Goal: Task Accomplishment & Management: Manage account settings

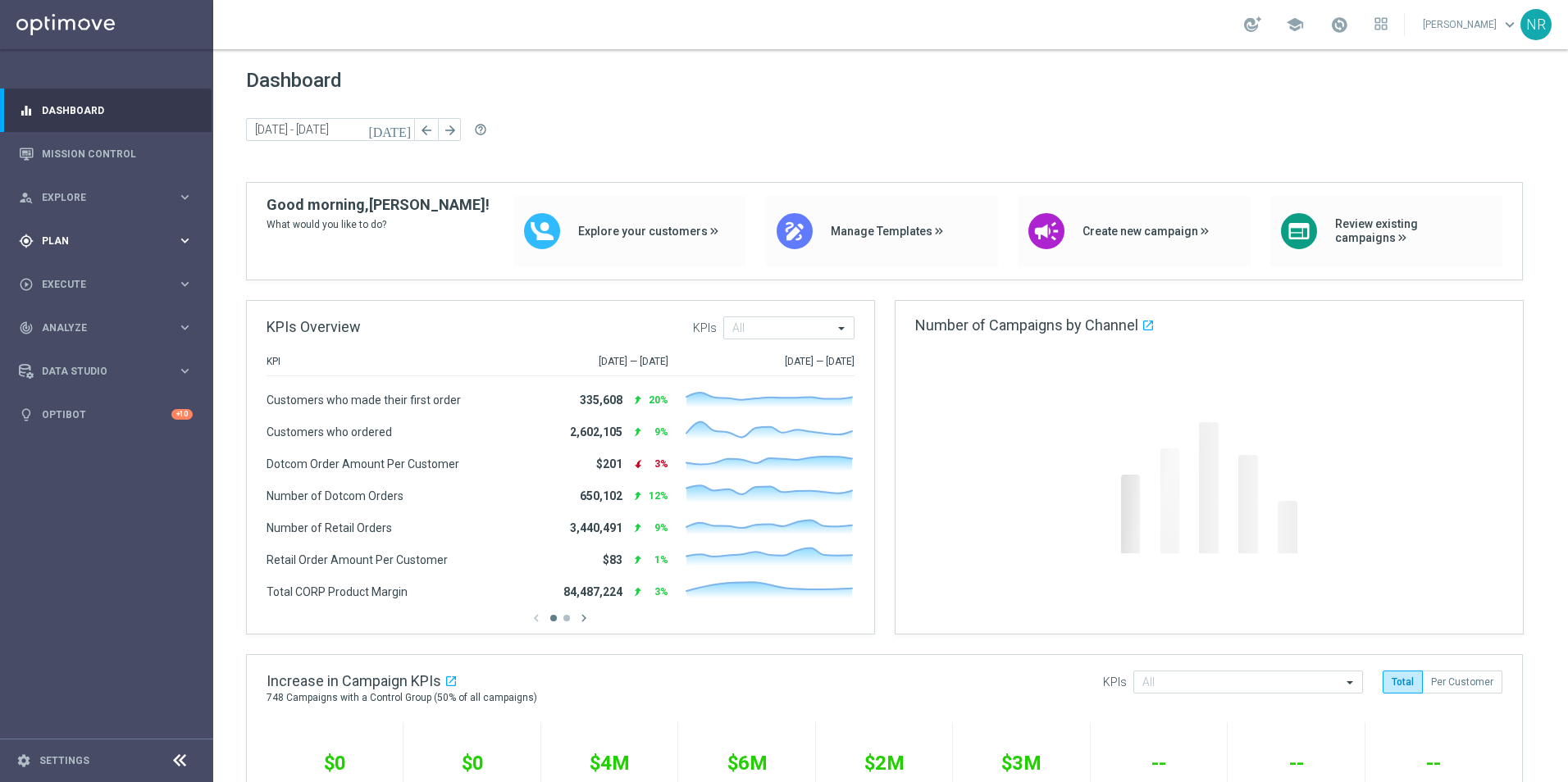
click at [116, 239] on span "Plan" at bounding box center [109, 241] width 135 height 10
click at [101, 331] on accordion "Templates keyboard_arrow_right Optimail OptiMobile In-App OptiMobile Push Web P…" at bounding box center [127, 323] width 169 height 25
click at [100, 331] on accordion "Templates keyboard_arrow_right Optimail OptiMobile In-App OptiMobile Push Web P…" at bounding box center [127, 323] width 169 height 25
click at [90, 325] on span "Templates" at bounding box center [102, 324] width 117 height 10
click at [80, 354] on link "Optimail" at bounding box center [111, 348] width 120 height 13
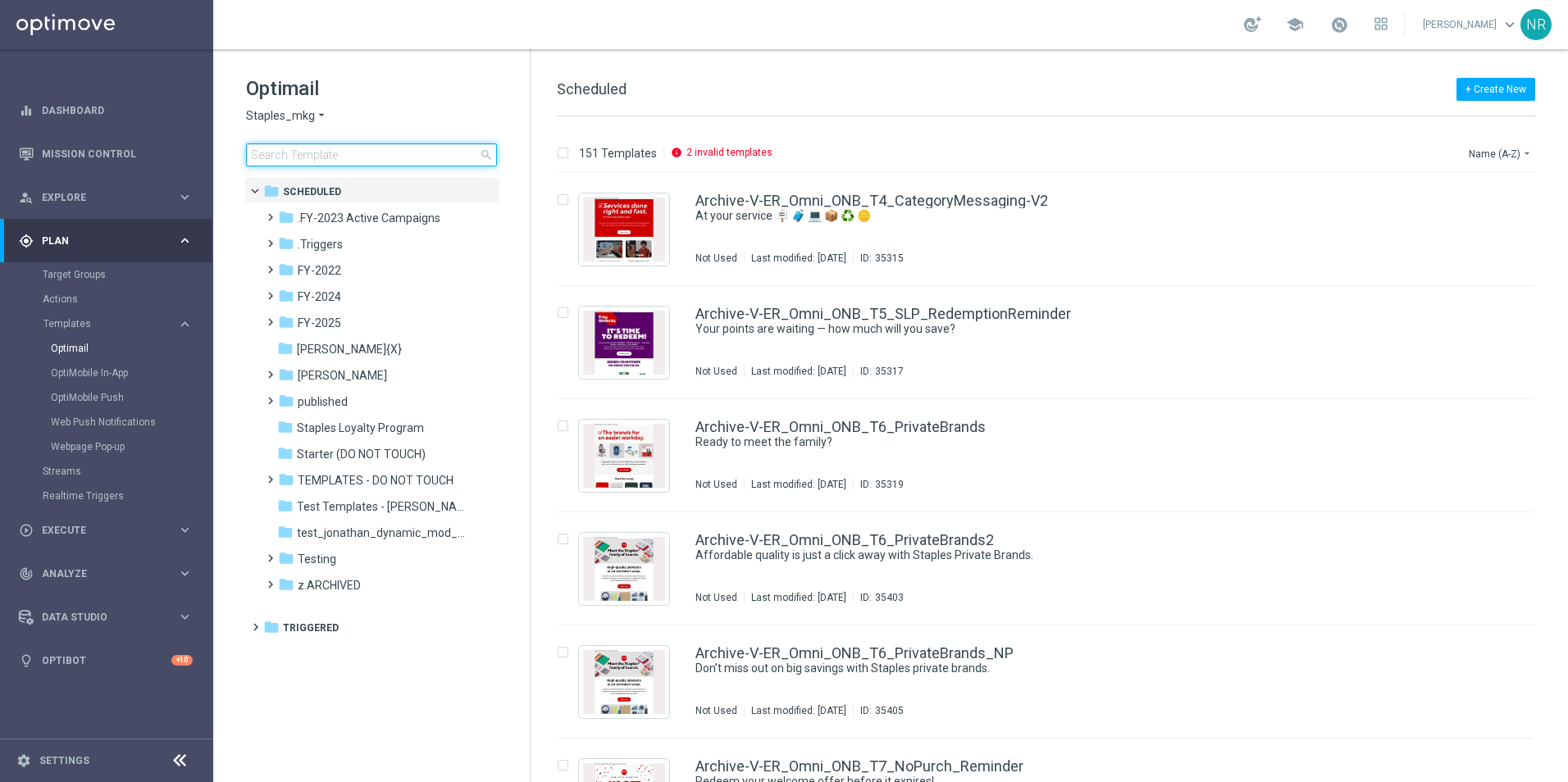
click at [304, 153] on input at bounding box center [371, 155] width 251 height 23
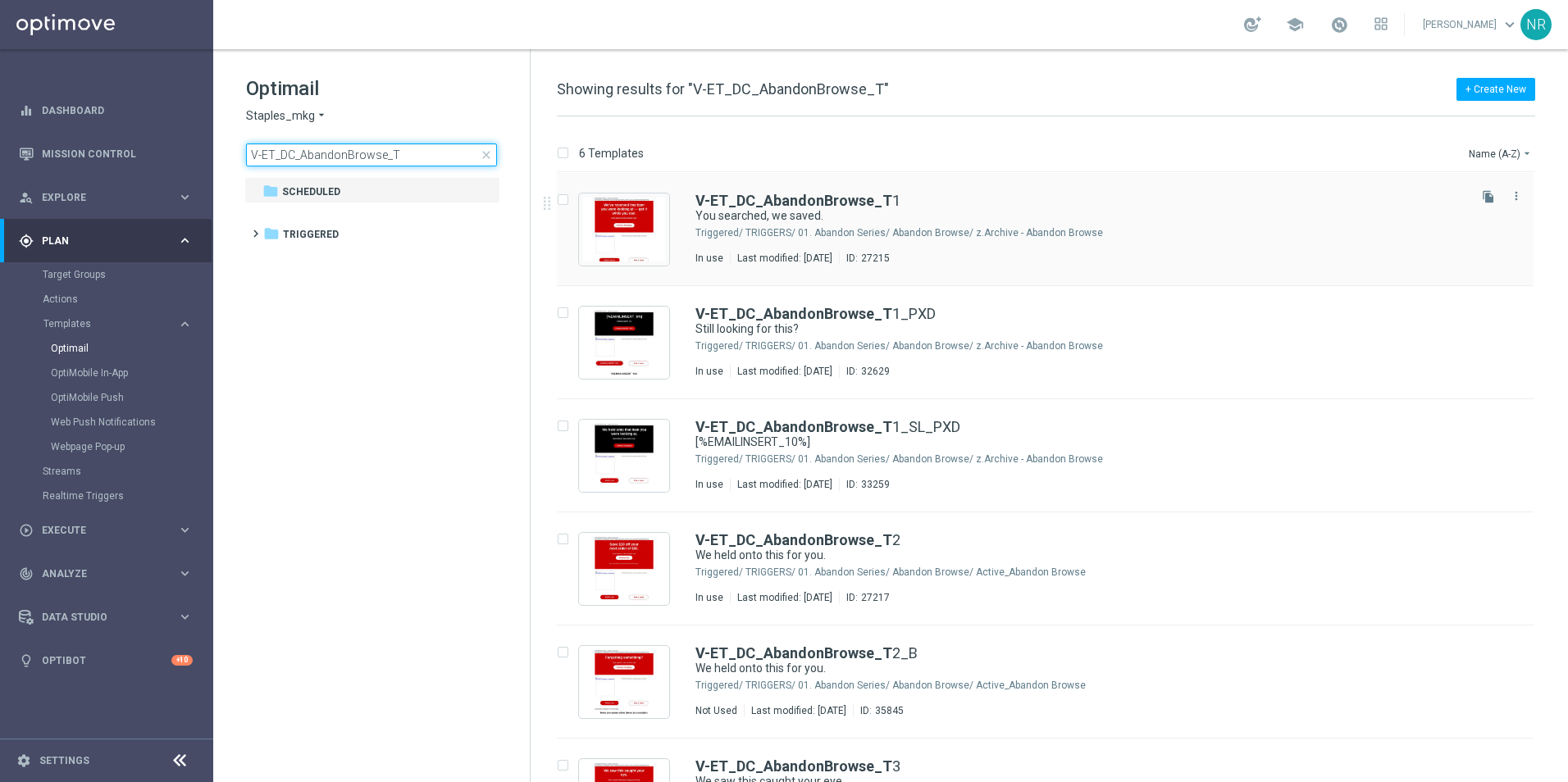
type input "V-ET_DC_AbandonBrowse_T"
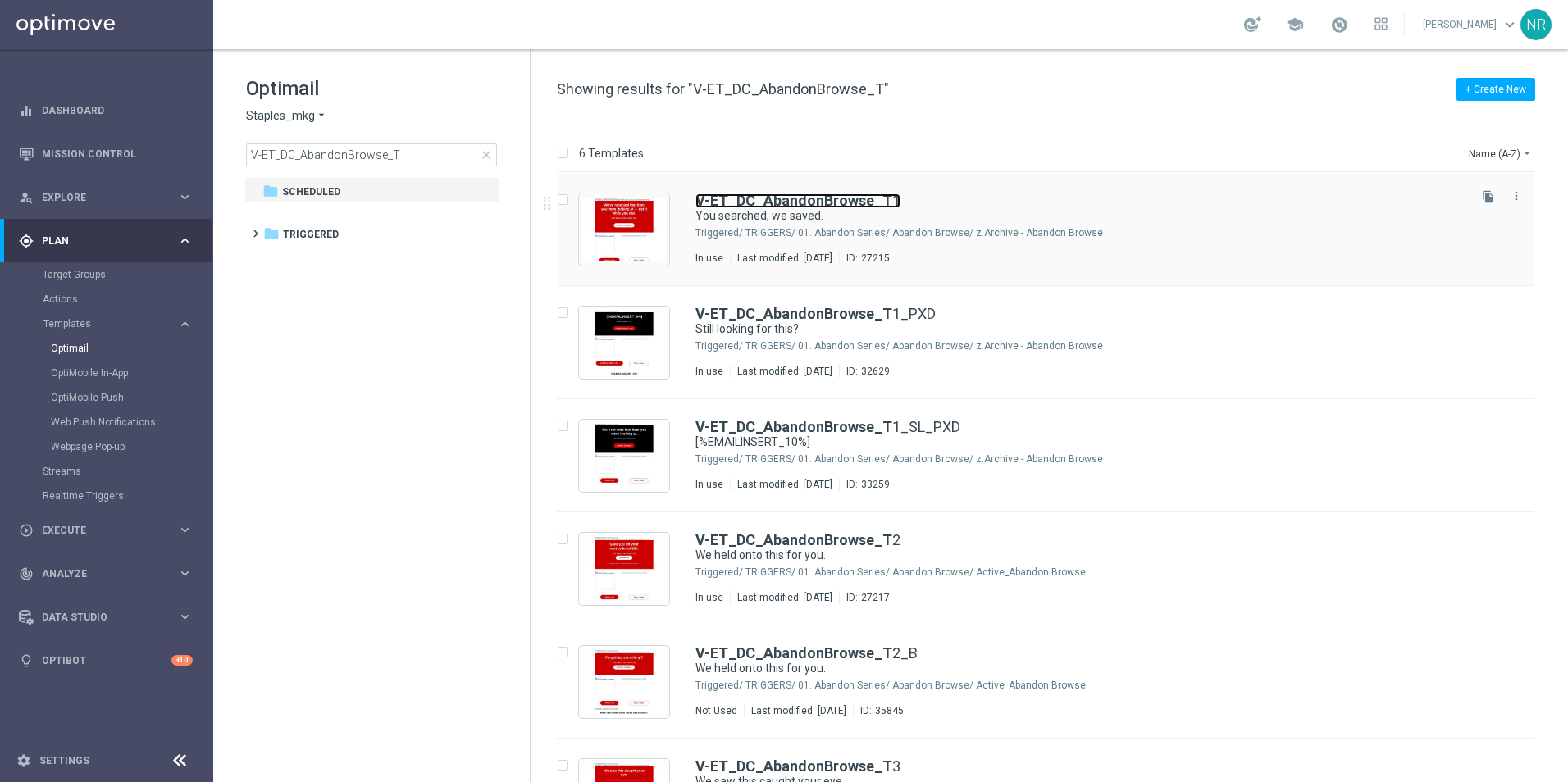
click at [806, 207] on b "V-ET_DC_AbandonBrowse_T" at bounding box center [793, 201] width 196 height 17
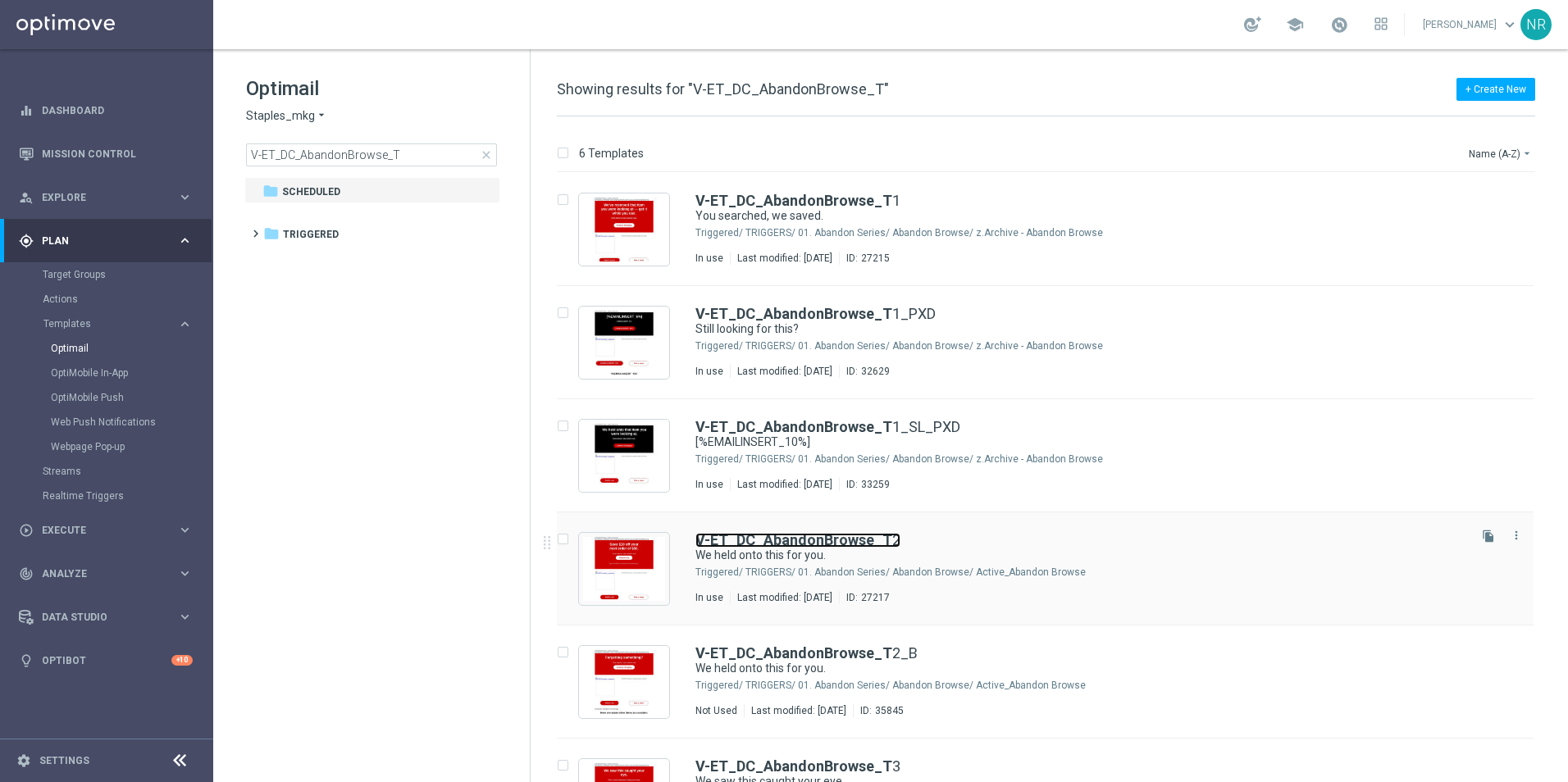
click at [858, 541] on b "V-ET_DC_AbandonBrowse_T" at bounding box center [793, 540] width 196 height 17
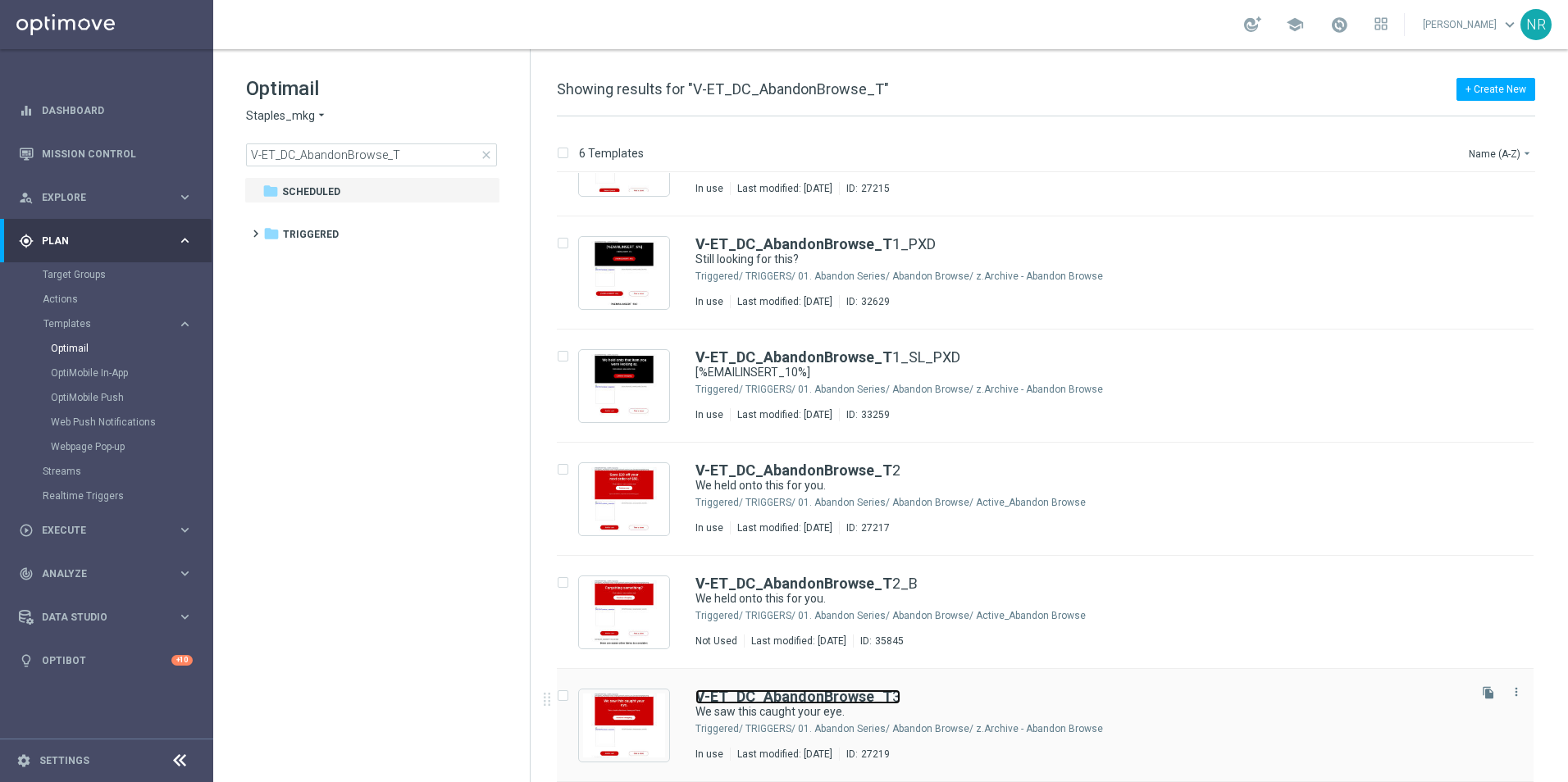
click at [846, 699] on b "V-ET_DC_AbandonBrowse_T" at bounding box center [793, 696] width 196 height 17
click at [401, 81] on h1 "Optimail" at bounding box center [371, 88] width 251 height 26
click at [437, 329] on tree-viewport "folder Scheduled more_vert folder Triggered more_vert" at bounding box center [386, 478] width 284 height 602
click at [340, 543] on tree-viewport "folder Scheduled more_vert folder Triggered more_vert" at bounding box center [386, 478] width 284 height 602
click at [423, 511] on tree-viewport "folder Scheduled more_vert folder Triggered more_vert" at bounding box center [386, 478] width 284 height 602
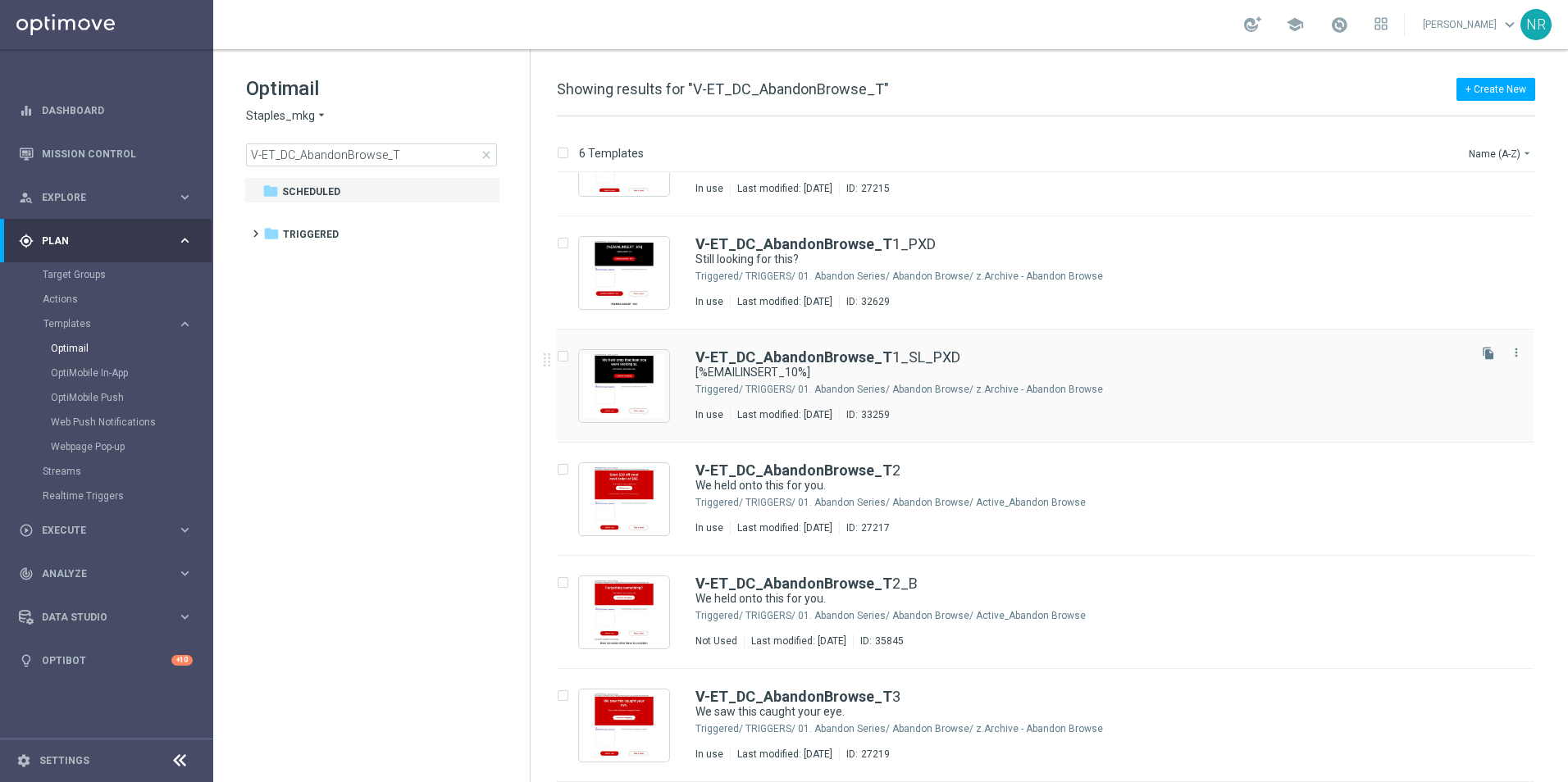
scroll to position [0, 0]
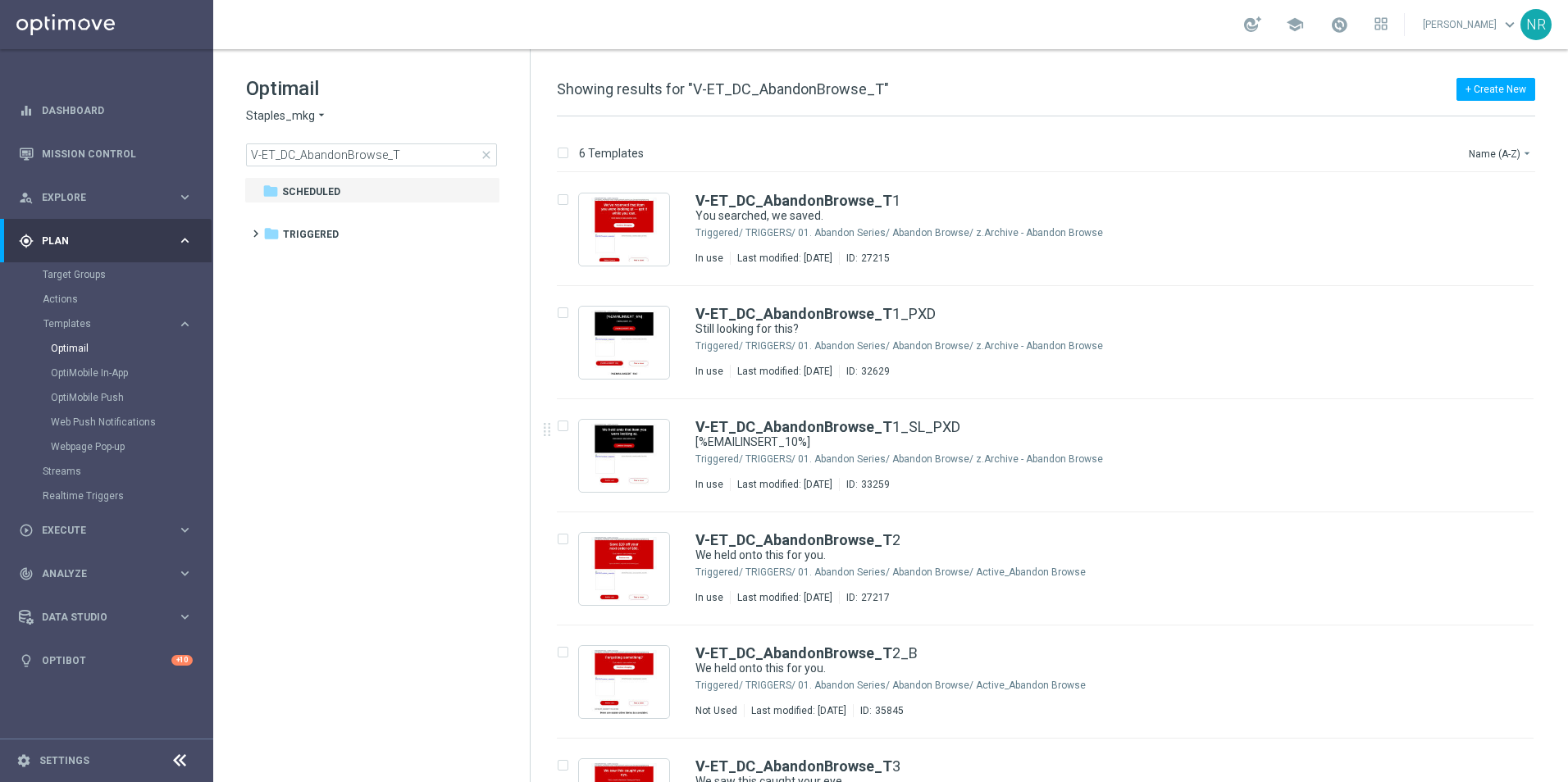
click at [371, 450] on tree-viewport "folder Scheduled more_vert folder Triggered more_vert" at bounding box center [386, 478] width 284 height 602
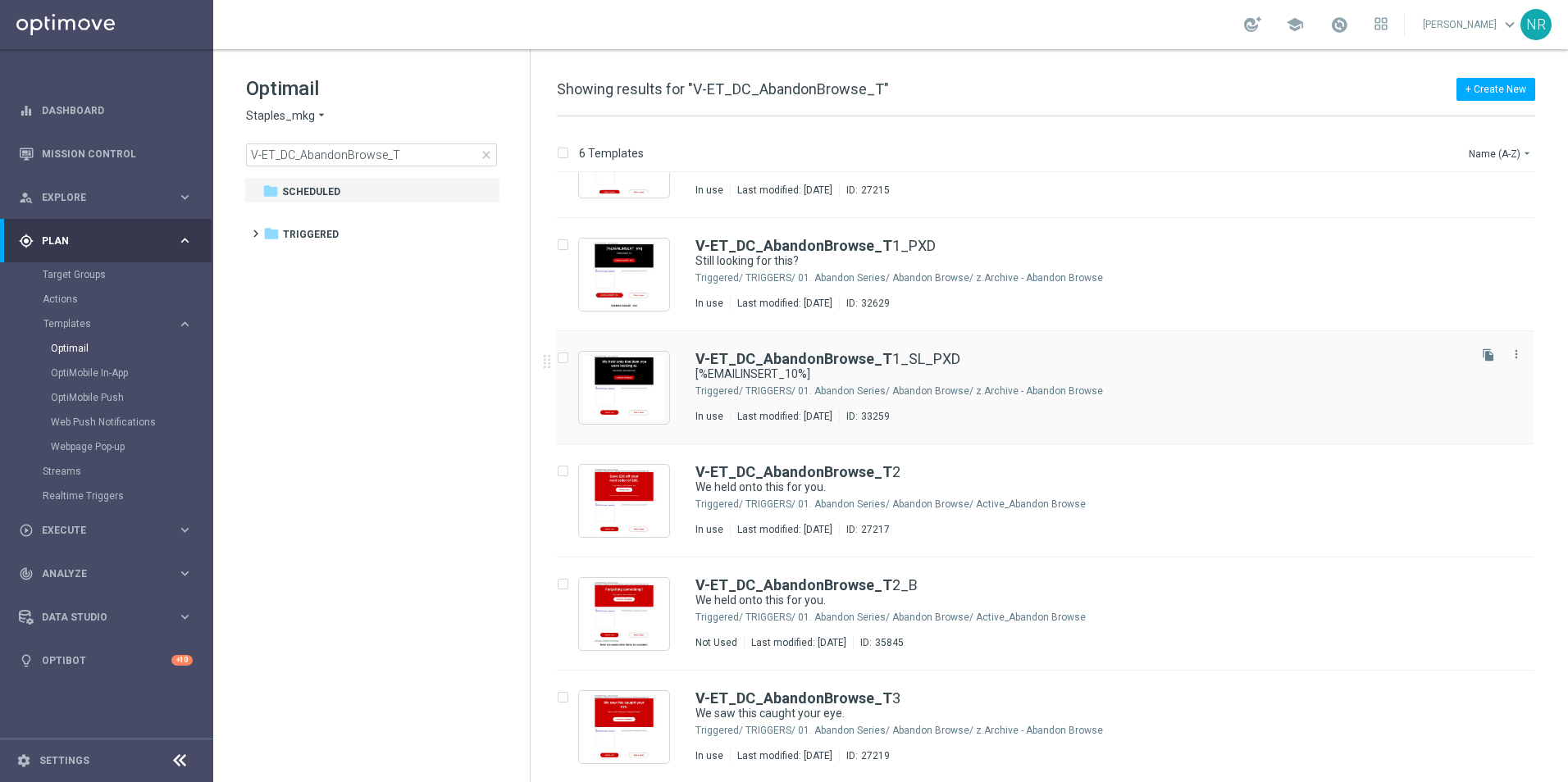
scroll to position [70, 0]
click at [1021, 76] on div "+ Create New Showing results for "V-ET_DC_AbandonBrowse_T" 6 Templates Name (A-…" at bounding box center [1049, 416] width 1037 height 733
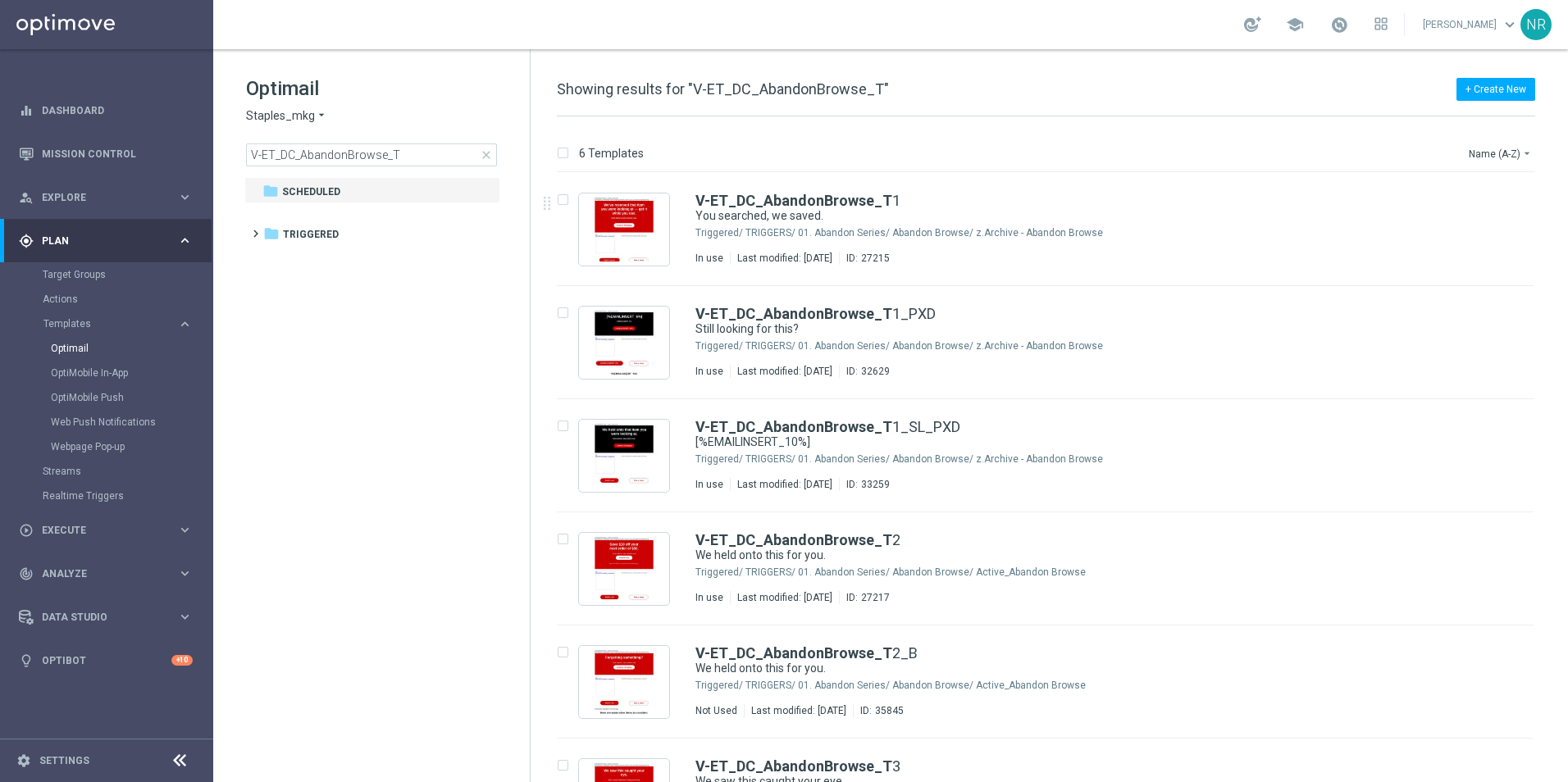
click at [387, 394] on tree-viewport "folder Scheduled more_vert folder Triggered more_vert" at bounding box center [386, 478] width 284 height 602
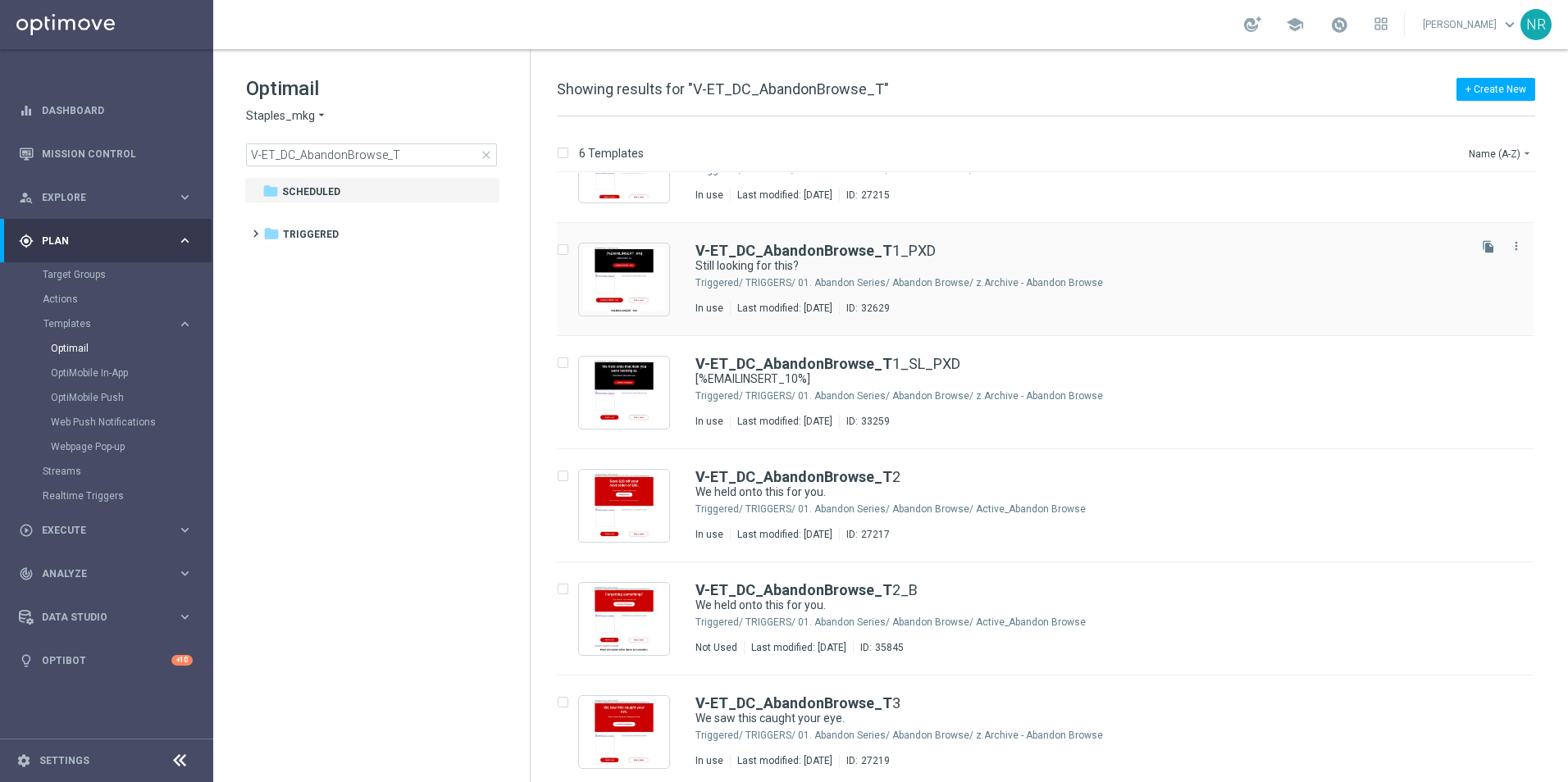
scroll to position [70, 0]
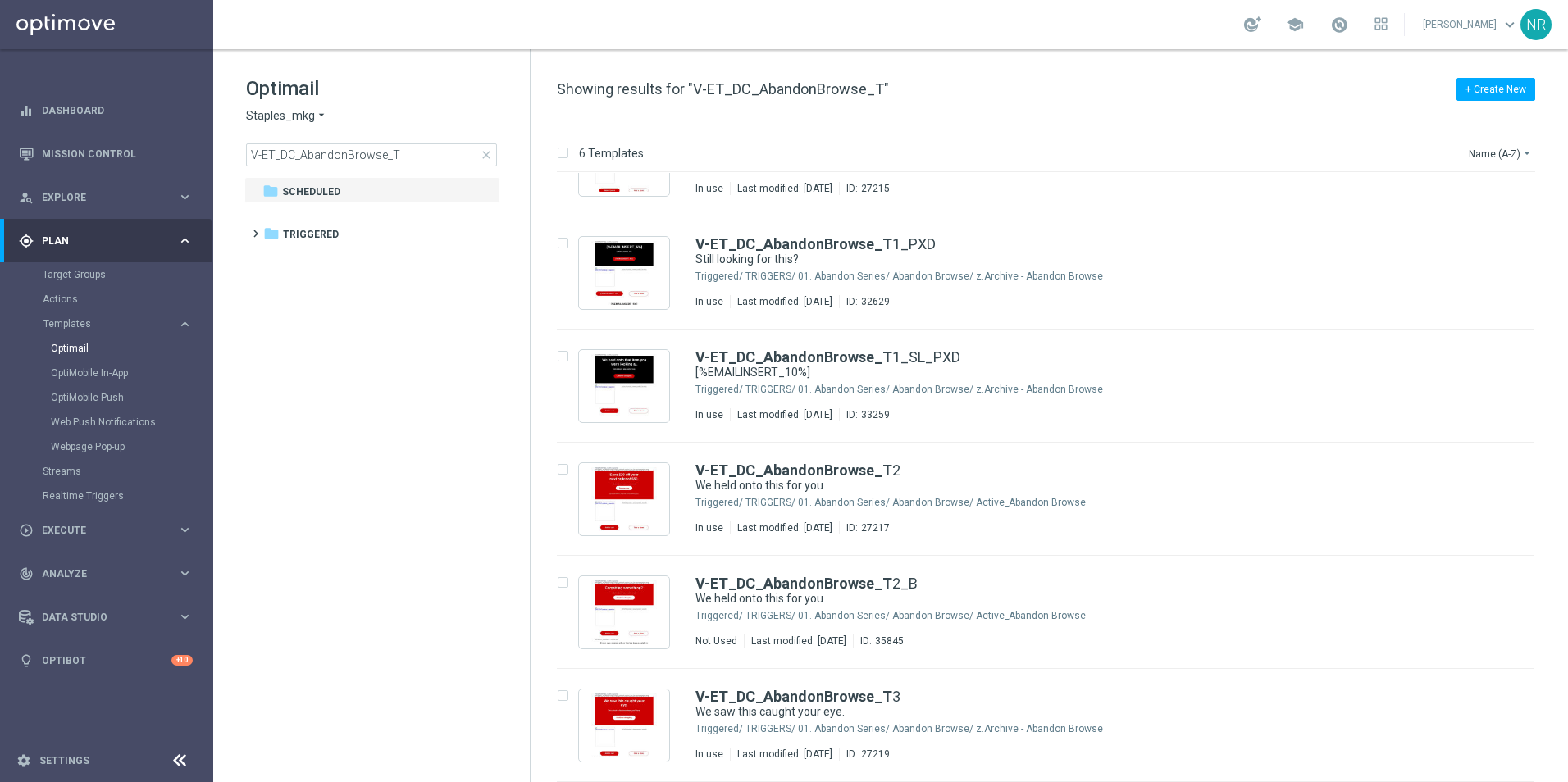
click at [934, 128] on div "6 Templates Name (A-Z) arrow_drop_down Drag here to set row groups Drag here to…" at bounding box center [1049, 449] width 1037 height 666
click at [122, 269] on link "Target Groups" at bounding box center [106, 274] width 128 height 13
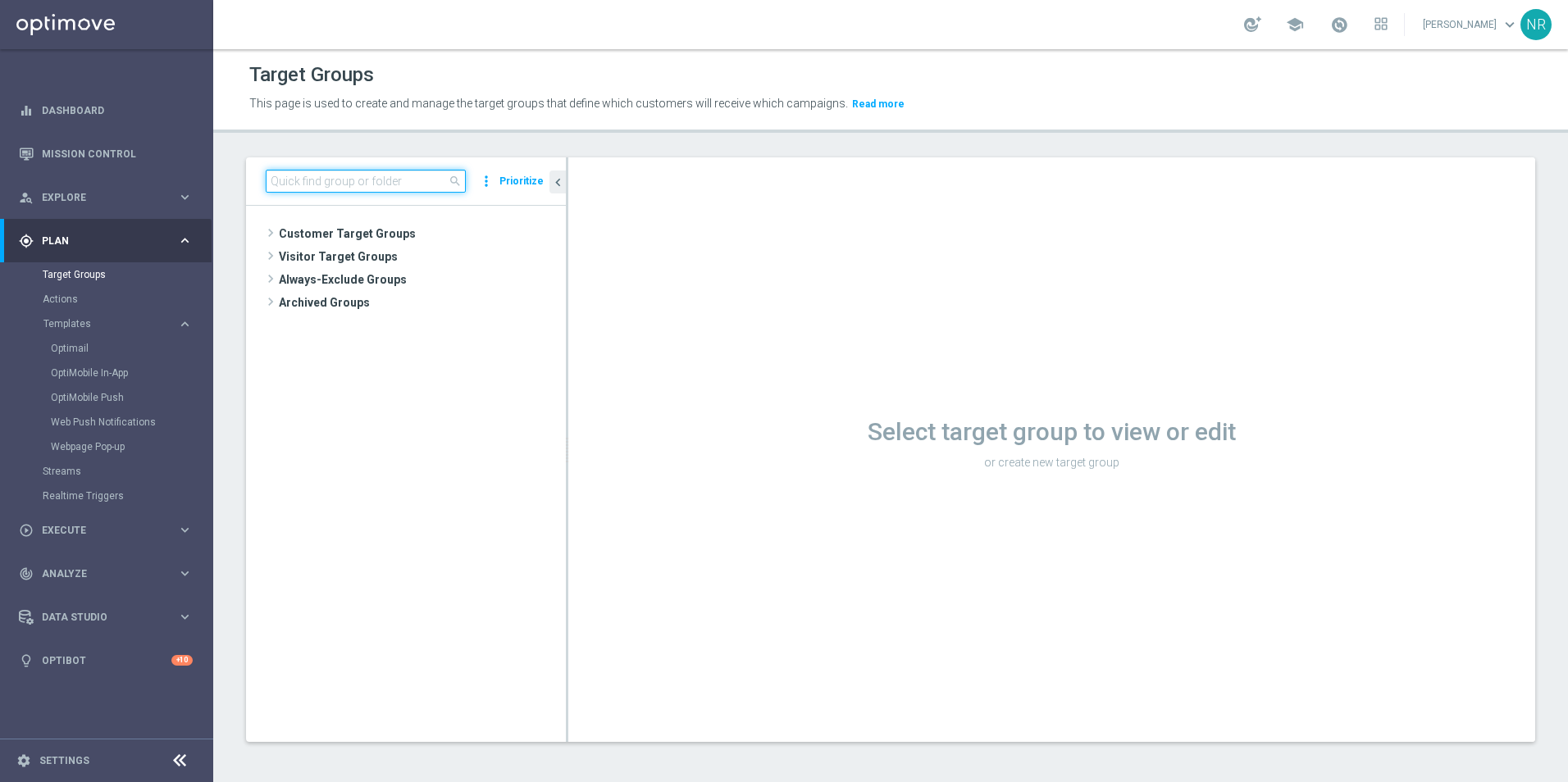
click at [389, 172] on input at bounding box center [365, 181] width 200 height 23
paste input "ER_DC_20240418_Tech_CatPropensity"
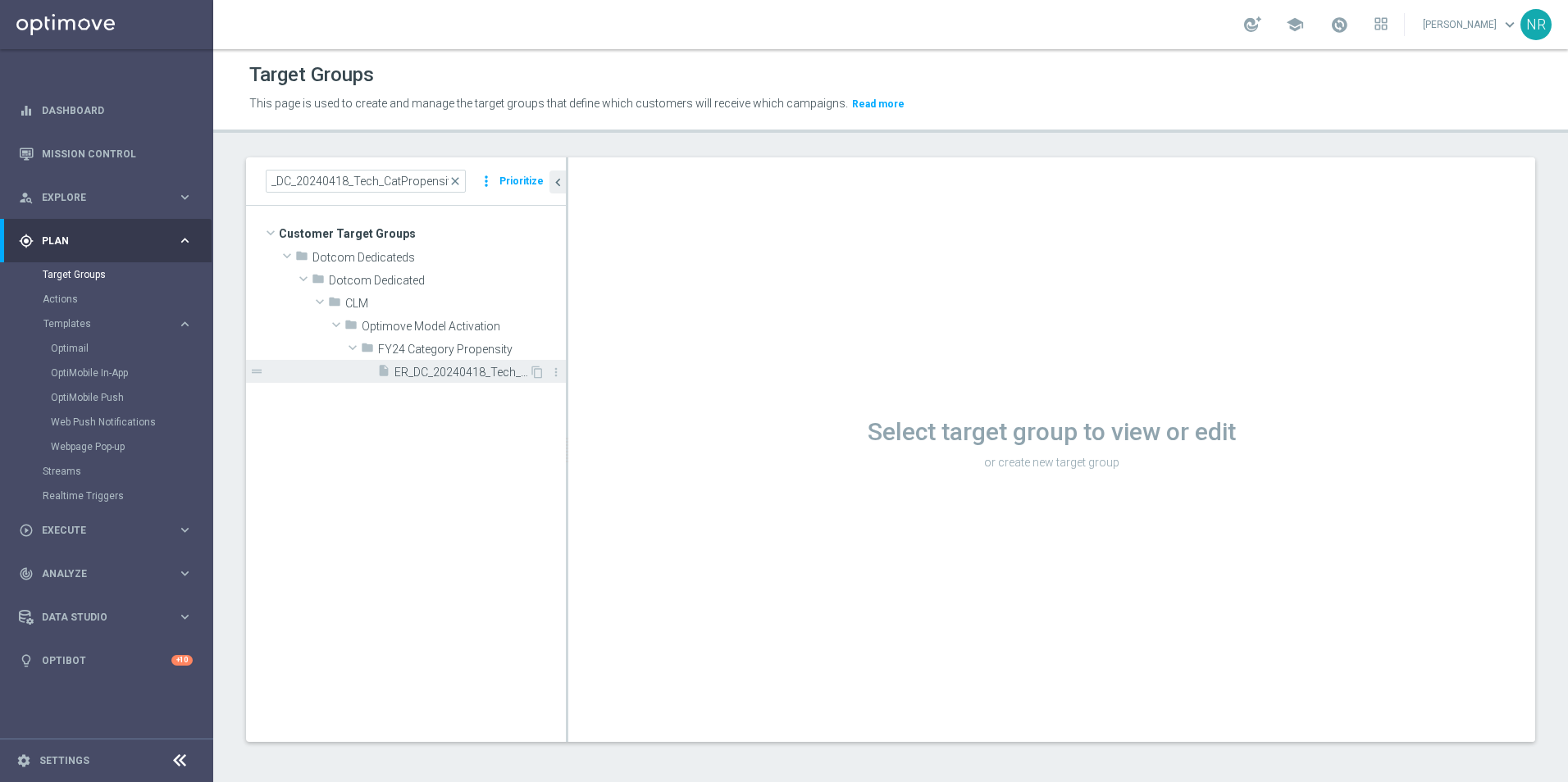
click at [403, 375] on span "ER_DC_20240418_Tech_CatPropensity" at bounding box center [462, 372] width 134 height 14
drag, startPoint x: 526, startPoint y: 545, endPoint x: 483, endPoint y: 562, distance: 46.2
drag, startPoint x: 483, startPoint y: 562, endPoint x: 396, endPoint y: 483, distance: 117.5
click at [395, 484] on tree-viewport "Customer Target Groups library_add create_new_folder folder" at bounding box center [406, 473] width 320 height 536
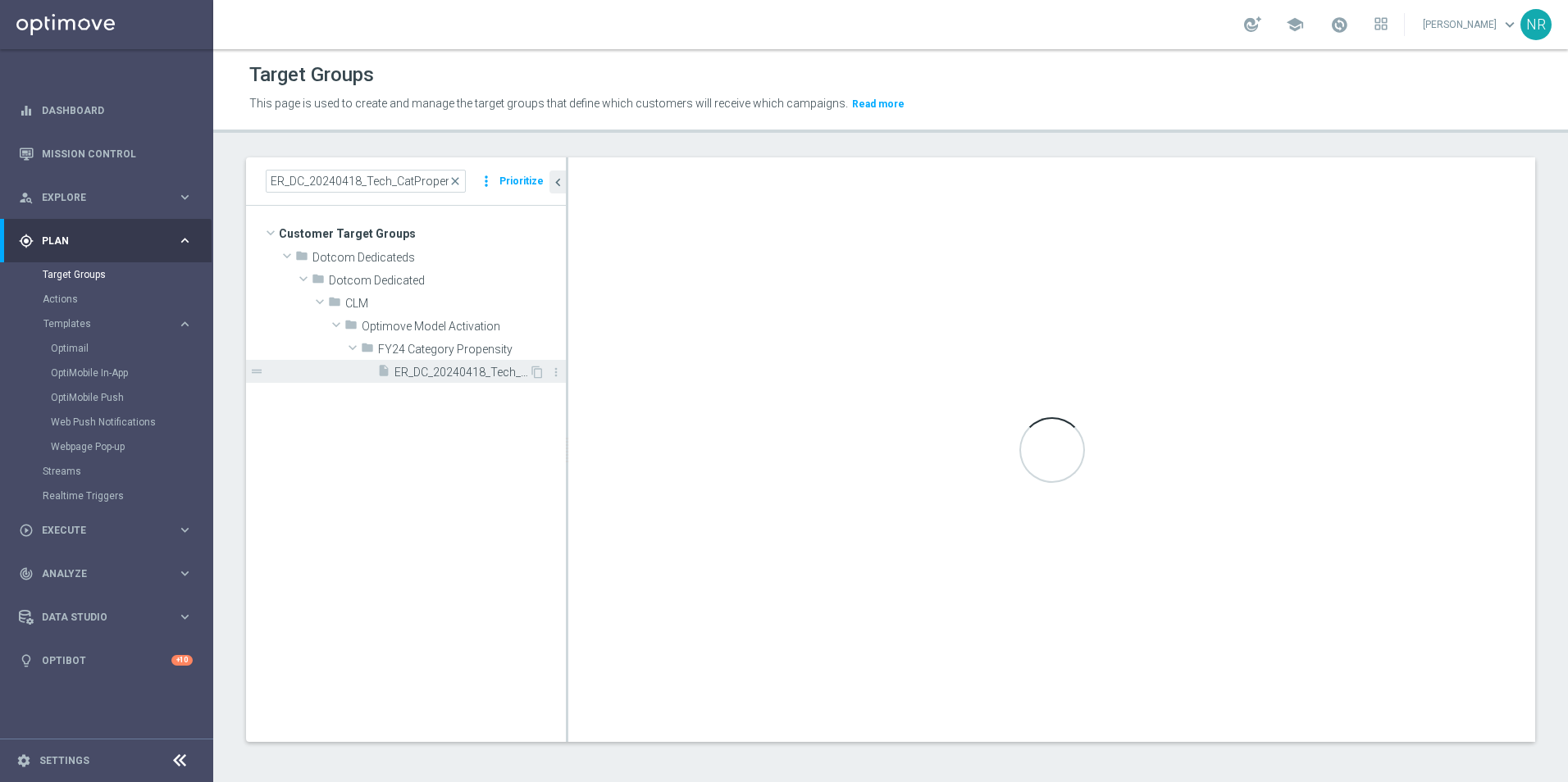
click at [449, 377] on span "ER_DC_20240418_Tech_CatPropensity" at bounding box center [462, 372] width 134 height 14
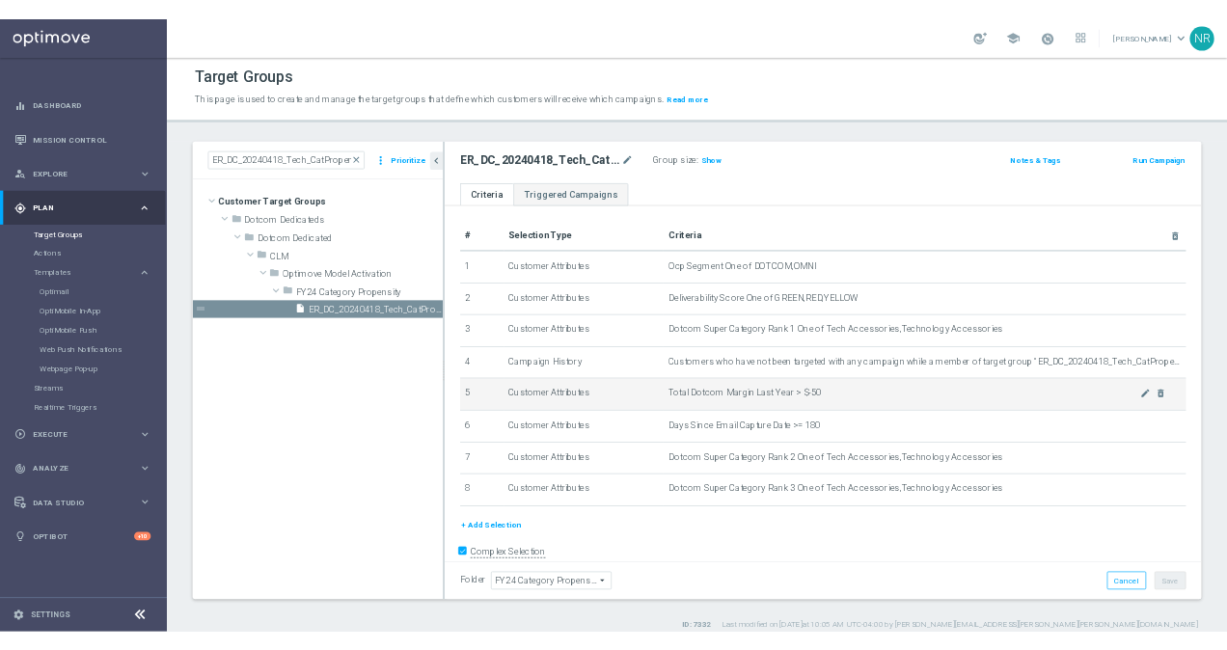
scroll to position [36, 0]
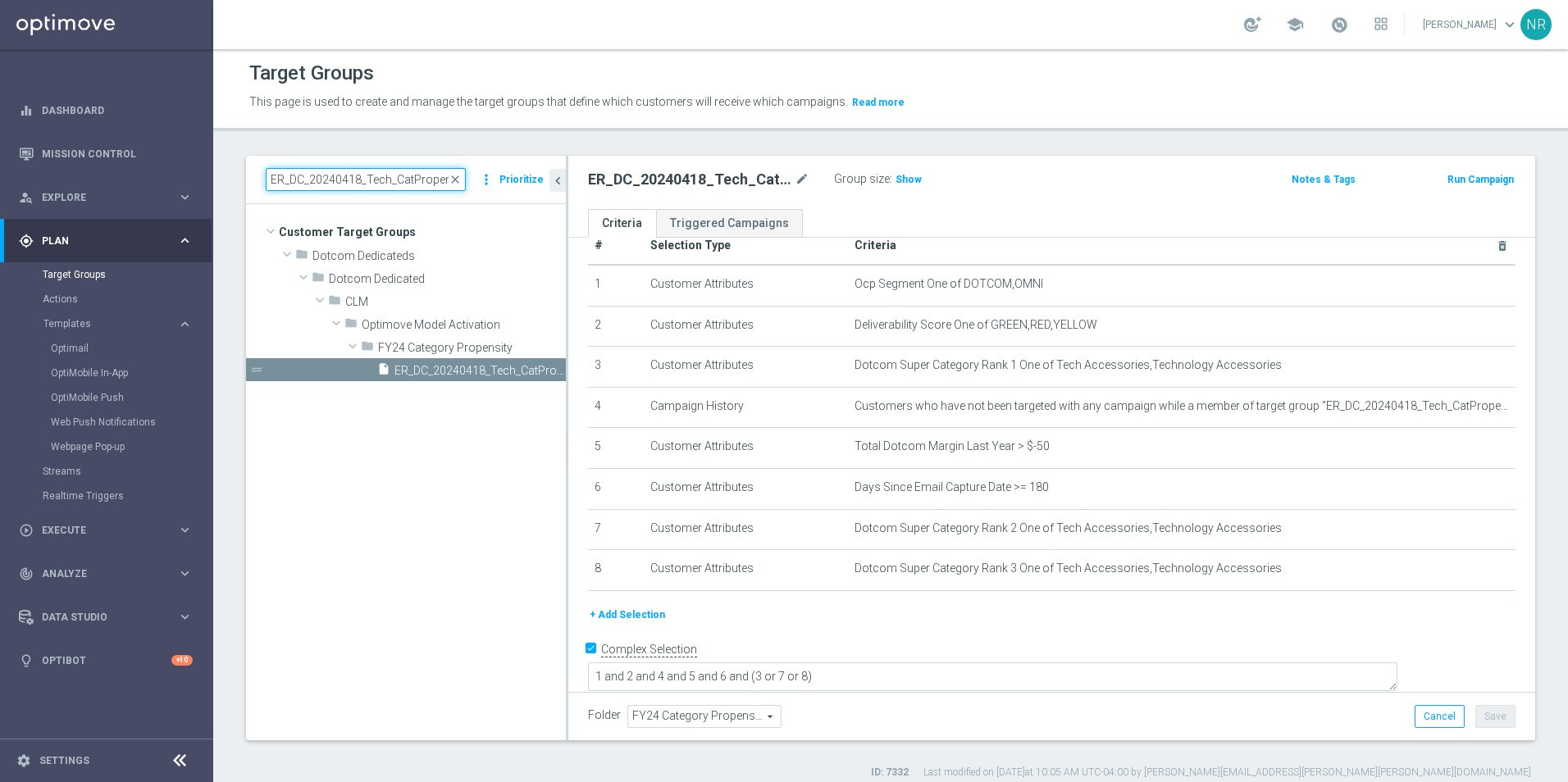
click at [390, 172] on input "ER_DC_20240418_Tech_CatPropensity" at bounding box center [365, 179] width 200 height 23
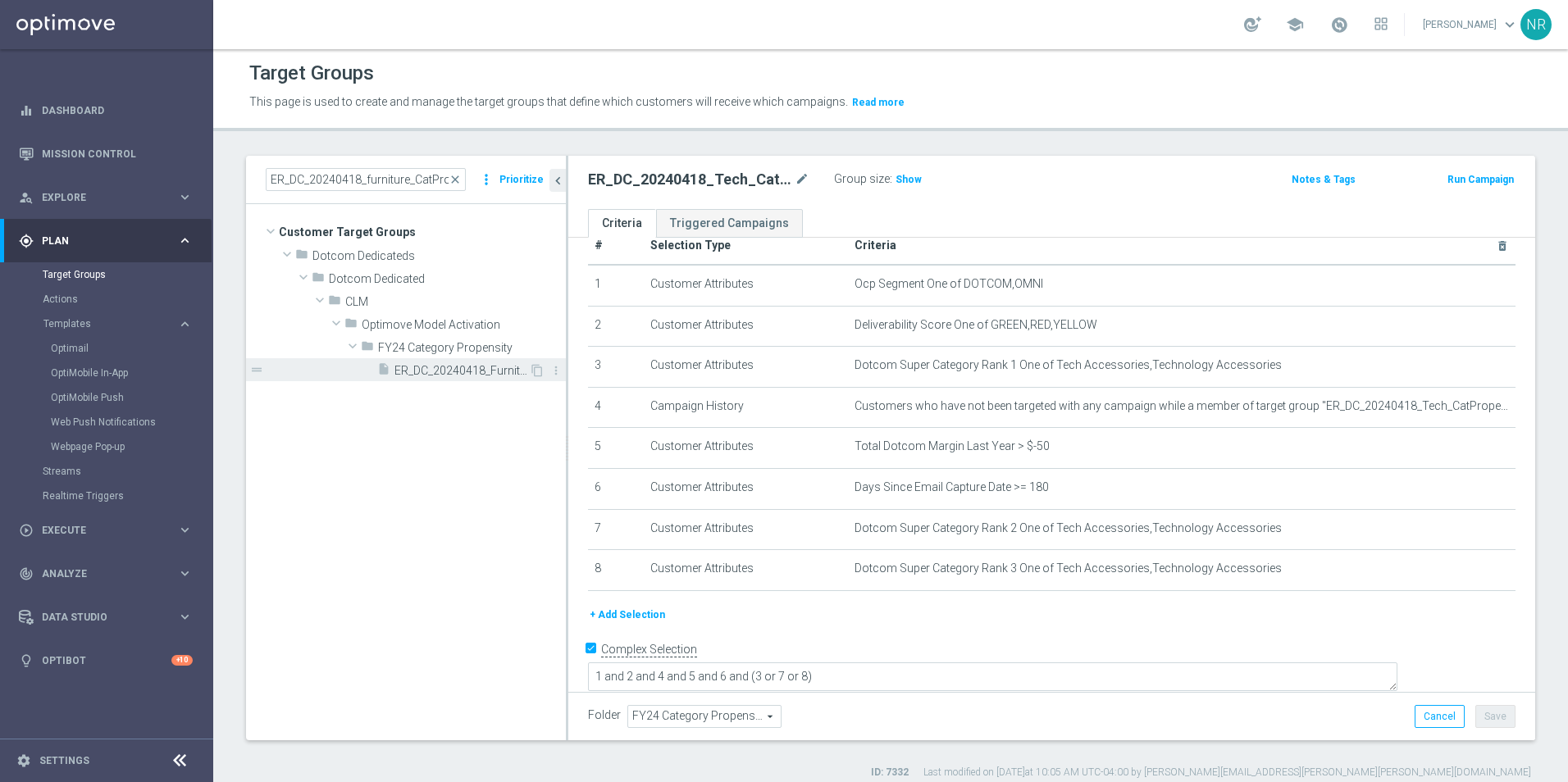
click at [488, 373] on span "ER_DC_20240418_Furniture_CatPropensity" at bounding box center [462, 371] width 134 height 14
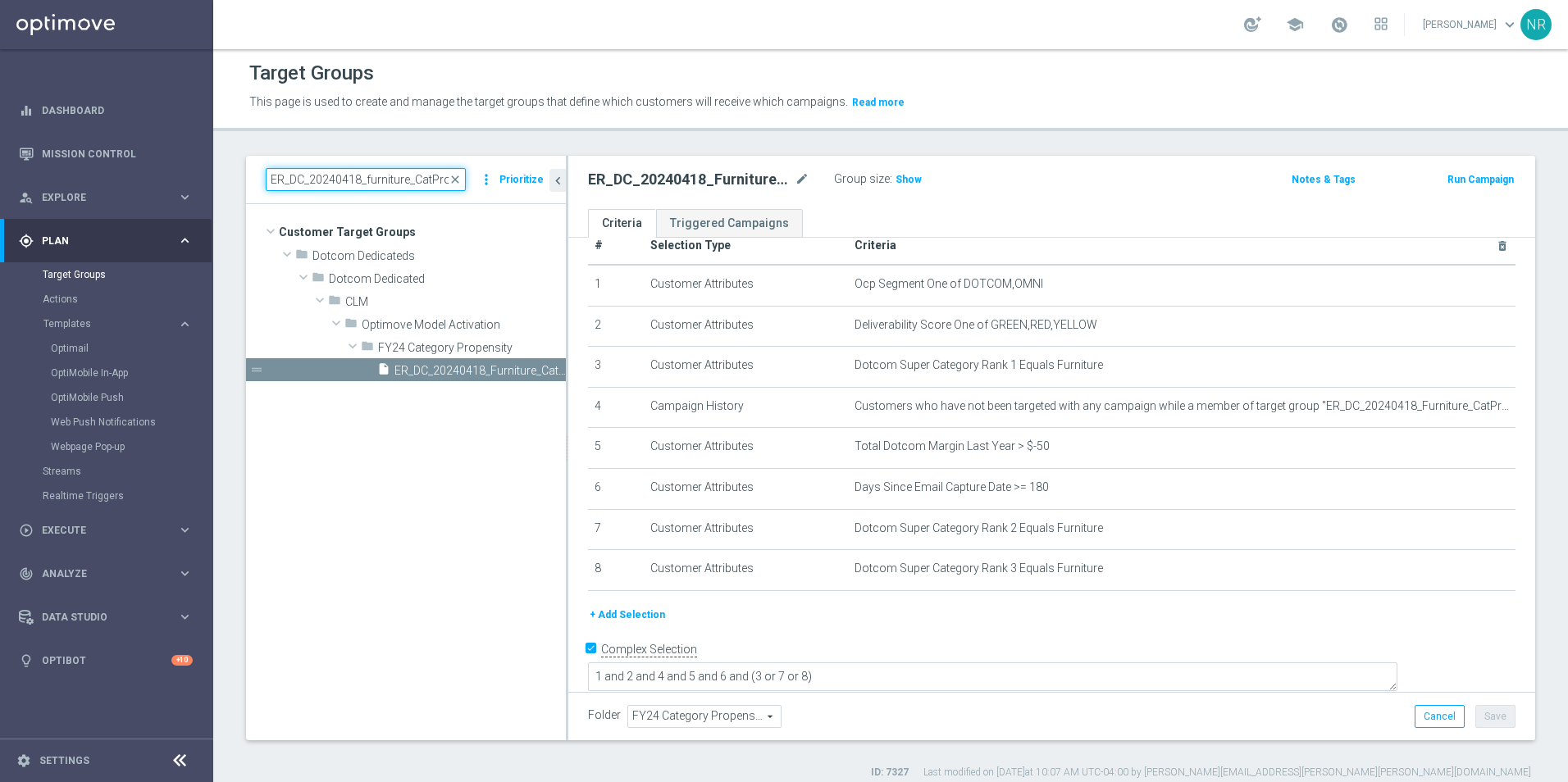
drag, startPoint x: 406, startPoint y: 180, endPoint x: 363, endPoint y: 179, distance: 43.0
click at [363, 179] on input "ER_DC_20240418_furniture_CatPropensity" at bounding box center [365, 179] width 200 height 23
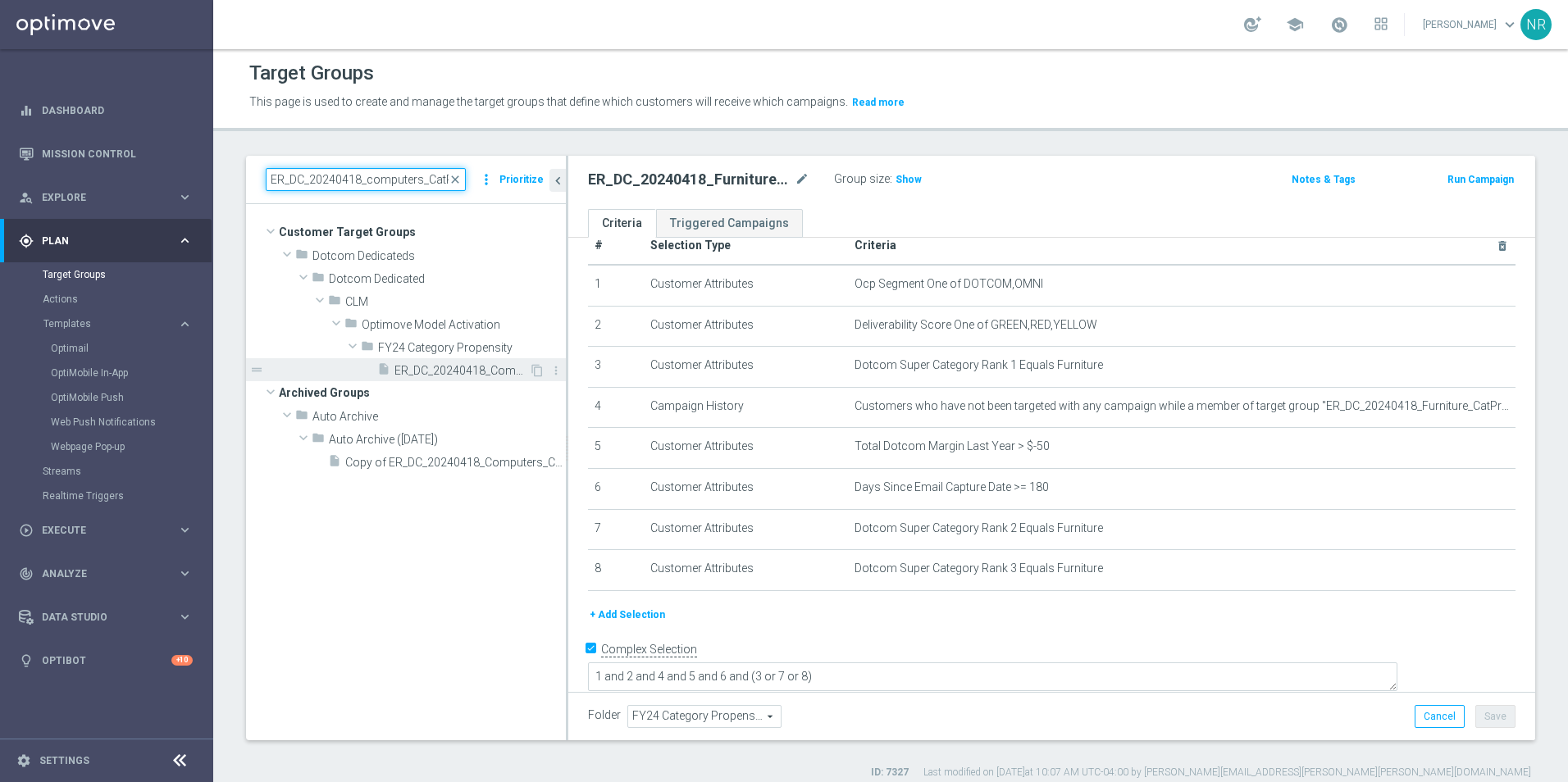
type input "ER_DC_20240418_computers_CatPropensity"
click at [461, 377] on span "ER_DC_20240418_Computers_CatPropensity" at bounding box center [462, 371] width 134 height 14
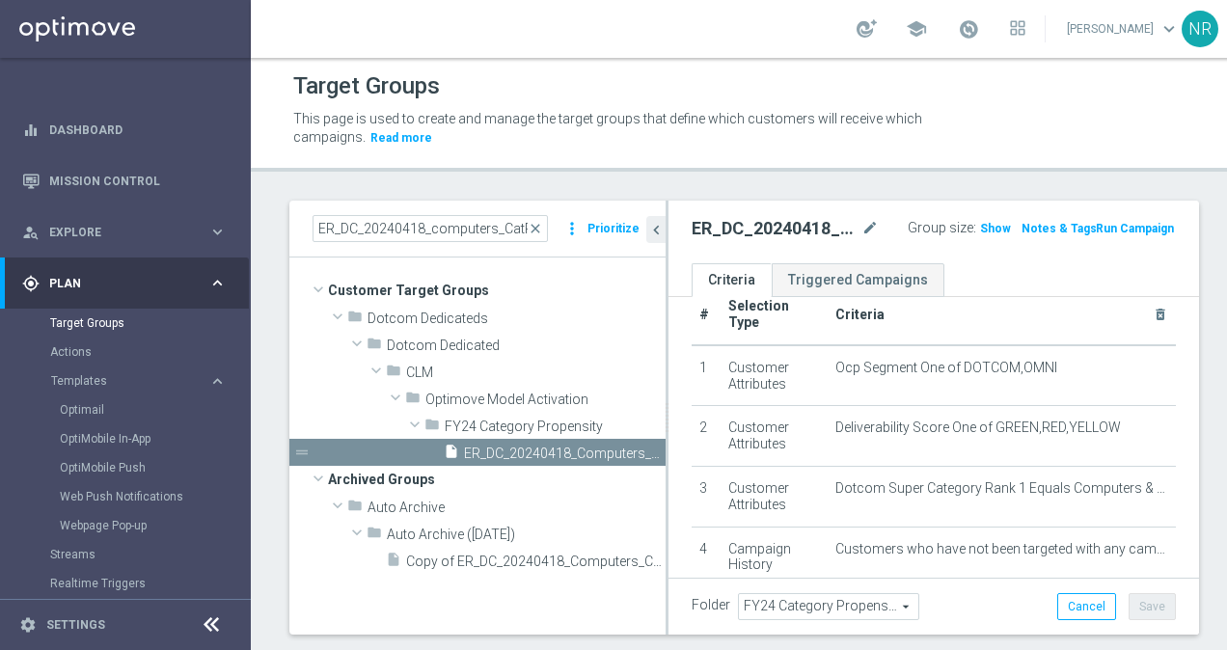
scroll to position [20, 0]
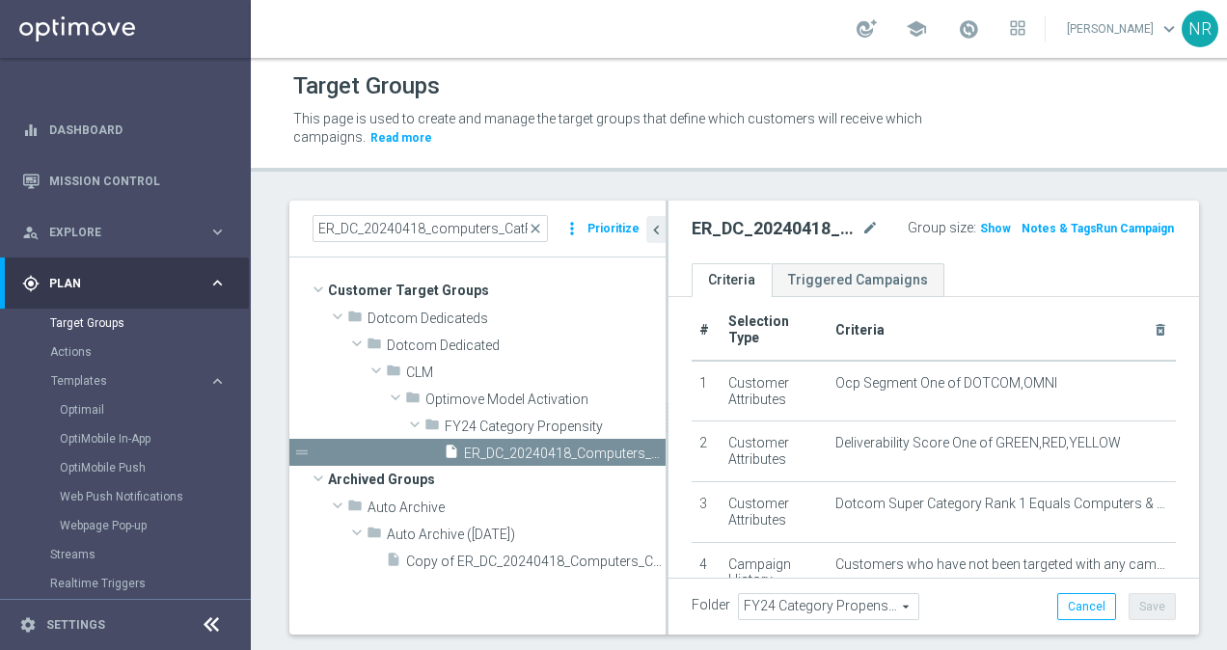
click at [280, 191] on div "Target Groups This page is used to create and manage the target groups that def…" at bounding box center [744, 354] width 986 height 592
click at [653, 221] on icon "chevron_left" at bounding box center [656, 230] width 18 height 18
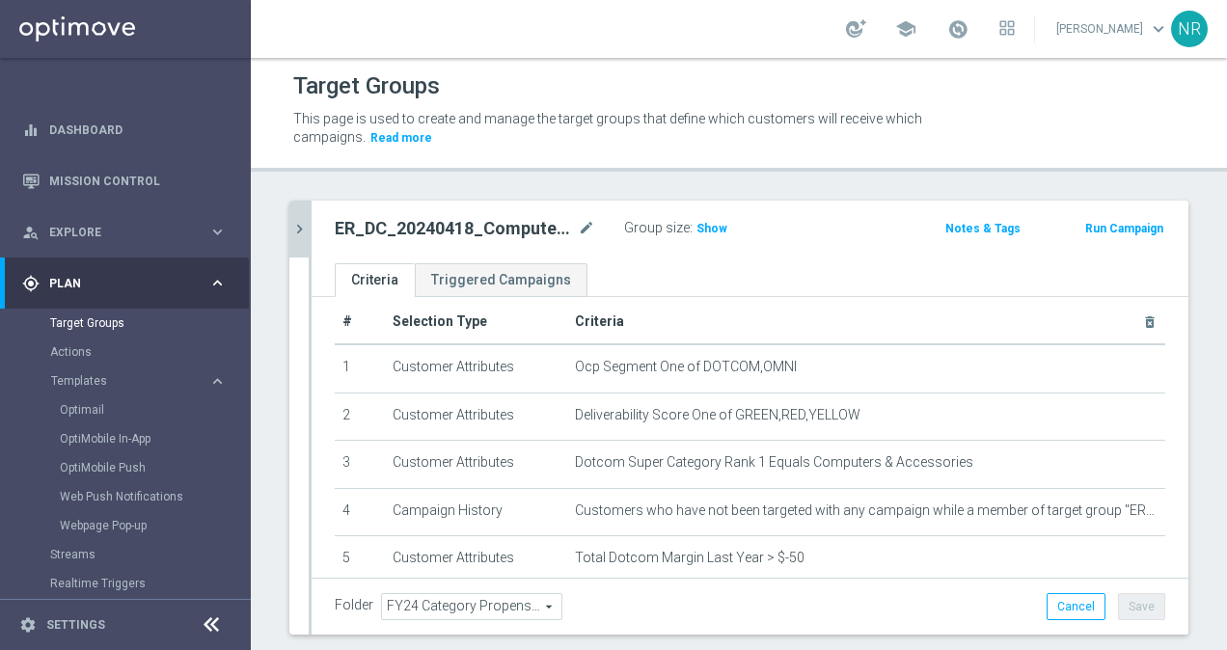
click at [301, 227] on icon "chevron_right" at bounding box center [299, 229] width 18 height 18
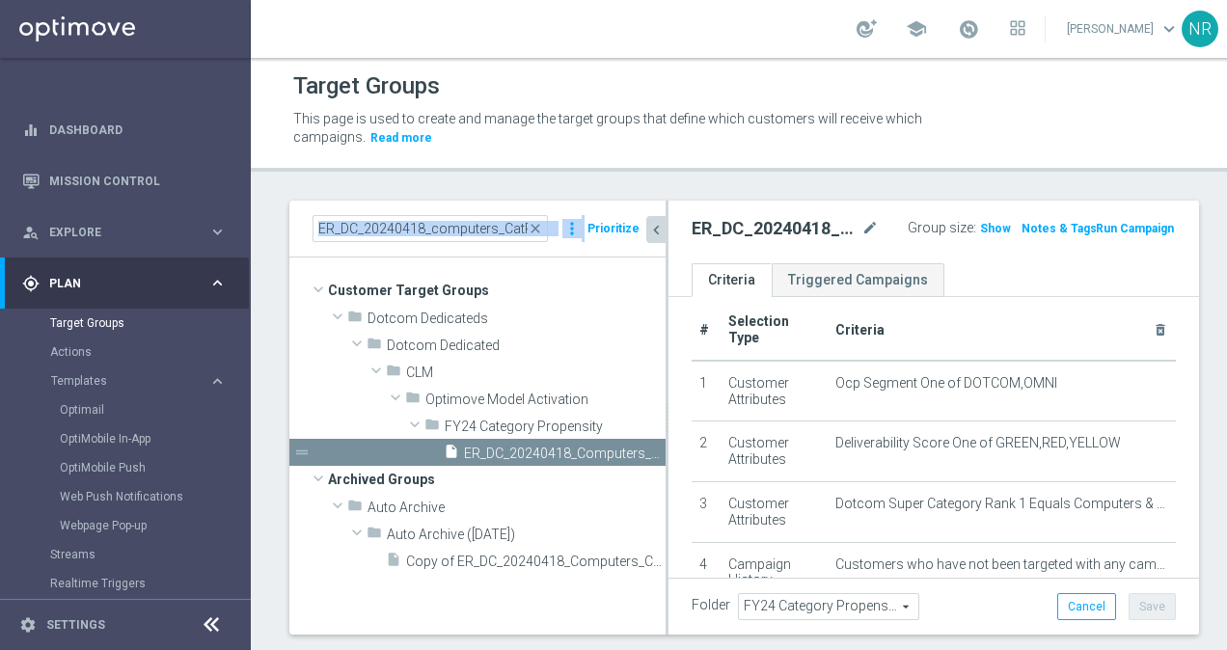
drag, startPoint x: 277, startPoint y: 191, endPoint x: 627, endPoint y: 177, distance: 350.3
click at [627, 177] on div "Target Groups This page is used to create and manage the target groups that def…" at bounding box center [744, 354] width 986 height 592
drag, startPoint x: 627, startPoint y: 177, endPoint x: 549, endPoint y: 181, distance: 78.2
click at [549, 181] on div "Target Groups This page is used to create and manage the target groups that def…" at bounding box center [744, 354] width 986 height 592
drag, startPoint x: 260, startPoint y: 188, endPoint x: 324, endPoint y: 179, distance: 64.2
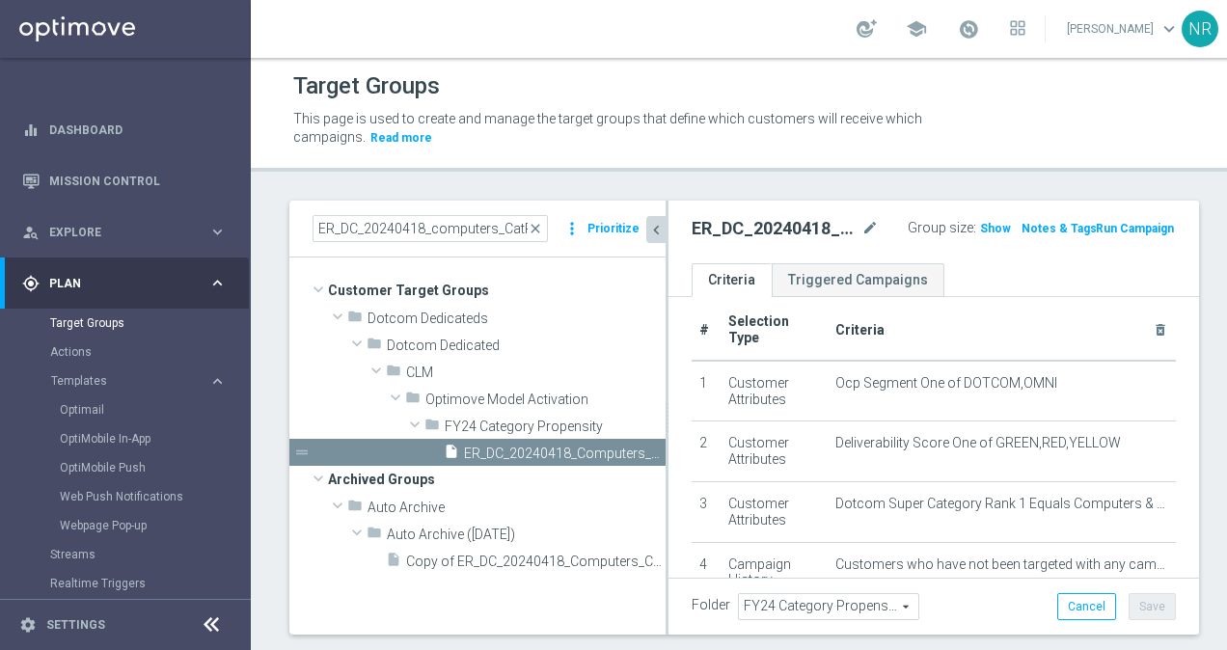
click at [324, 179] on div "Target Groups This page is used to create and manage the target groups that def…" at bounding box center [744, 354] width 986 height 592
click at [273, 182] on div "Target Groups This page is used to create and manage the target groups that def…" at bounding box center [744, 354] width 986 height 592
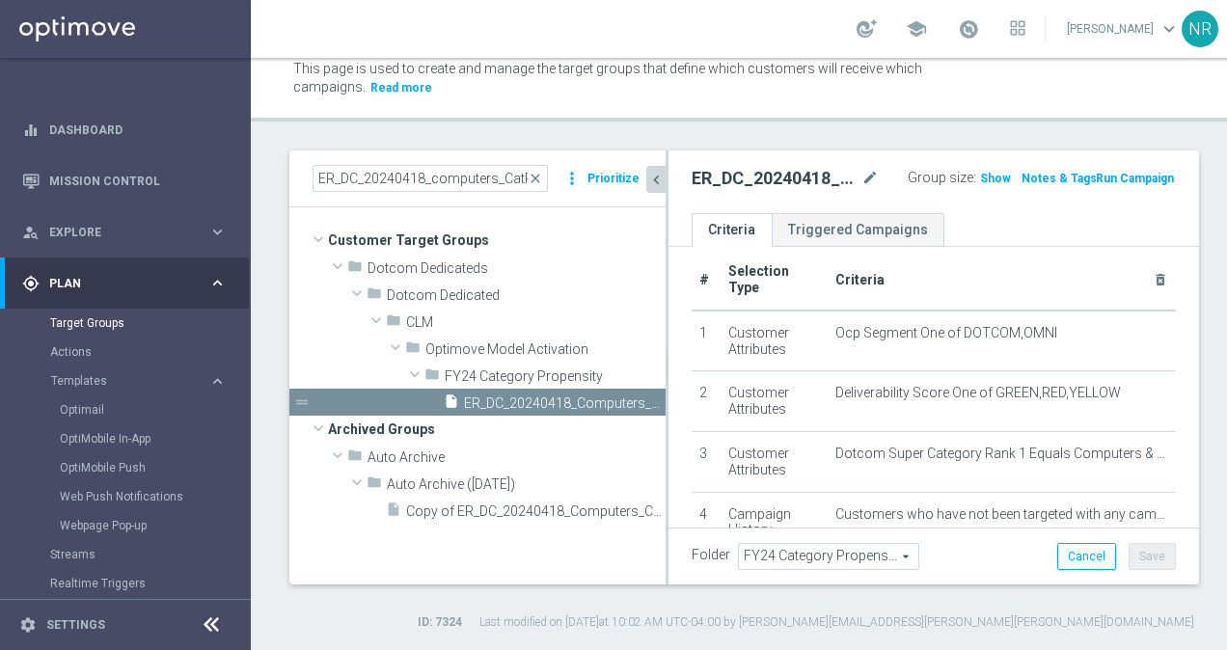
click at [499, 129] on div "Target Groups This page is used to create and manage the target groups that def…" at bounding box center [744, 354] width 986 height 592
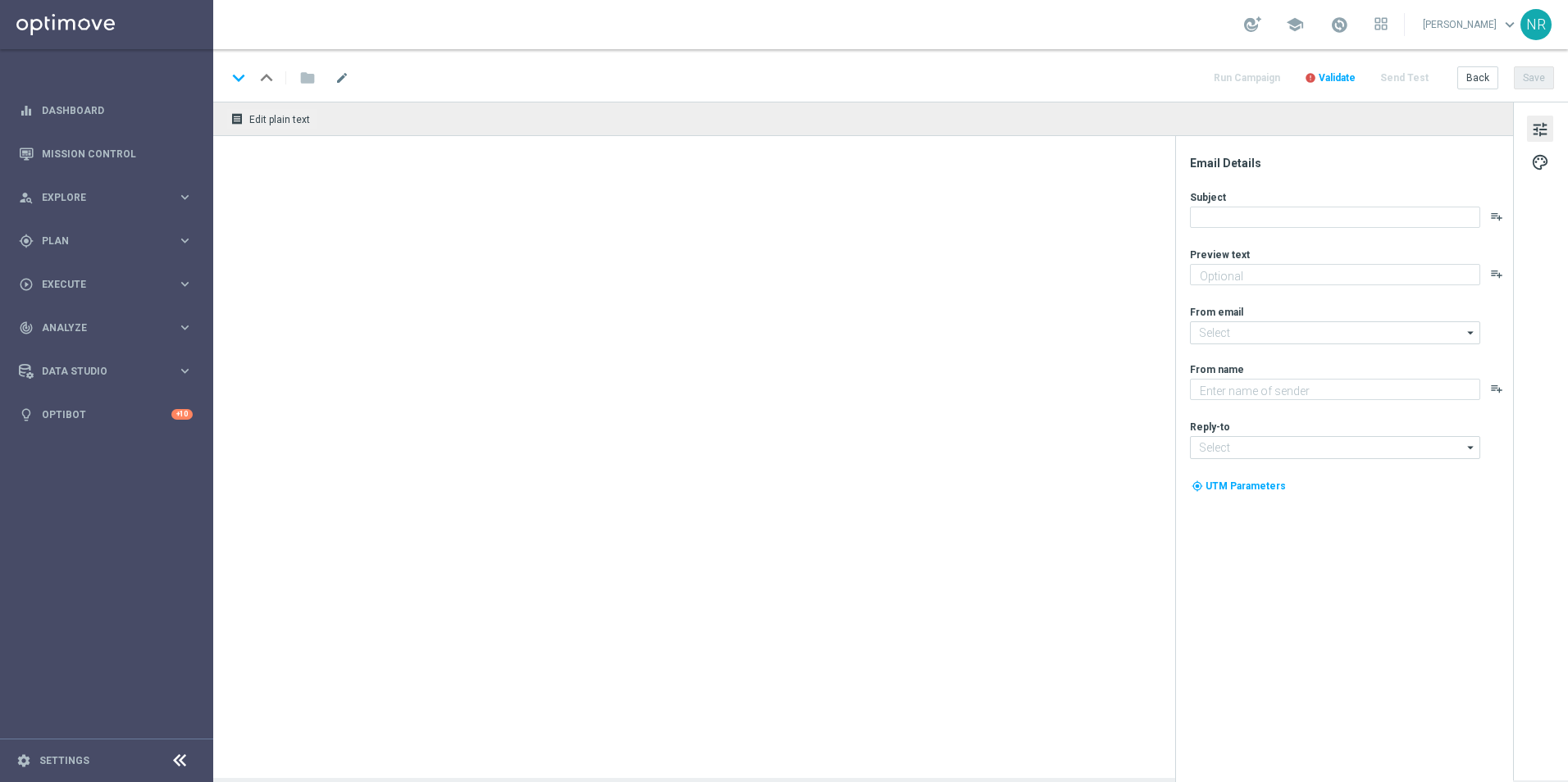
type textarea "Continue shopping at Staples today."
type input "staples@connected.staples.com"
type textarea "Staples"
type input "info@staples.com"
type textarea "Complete your purchase with Staples."
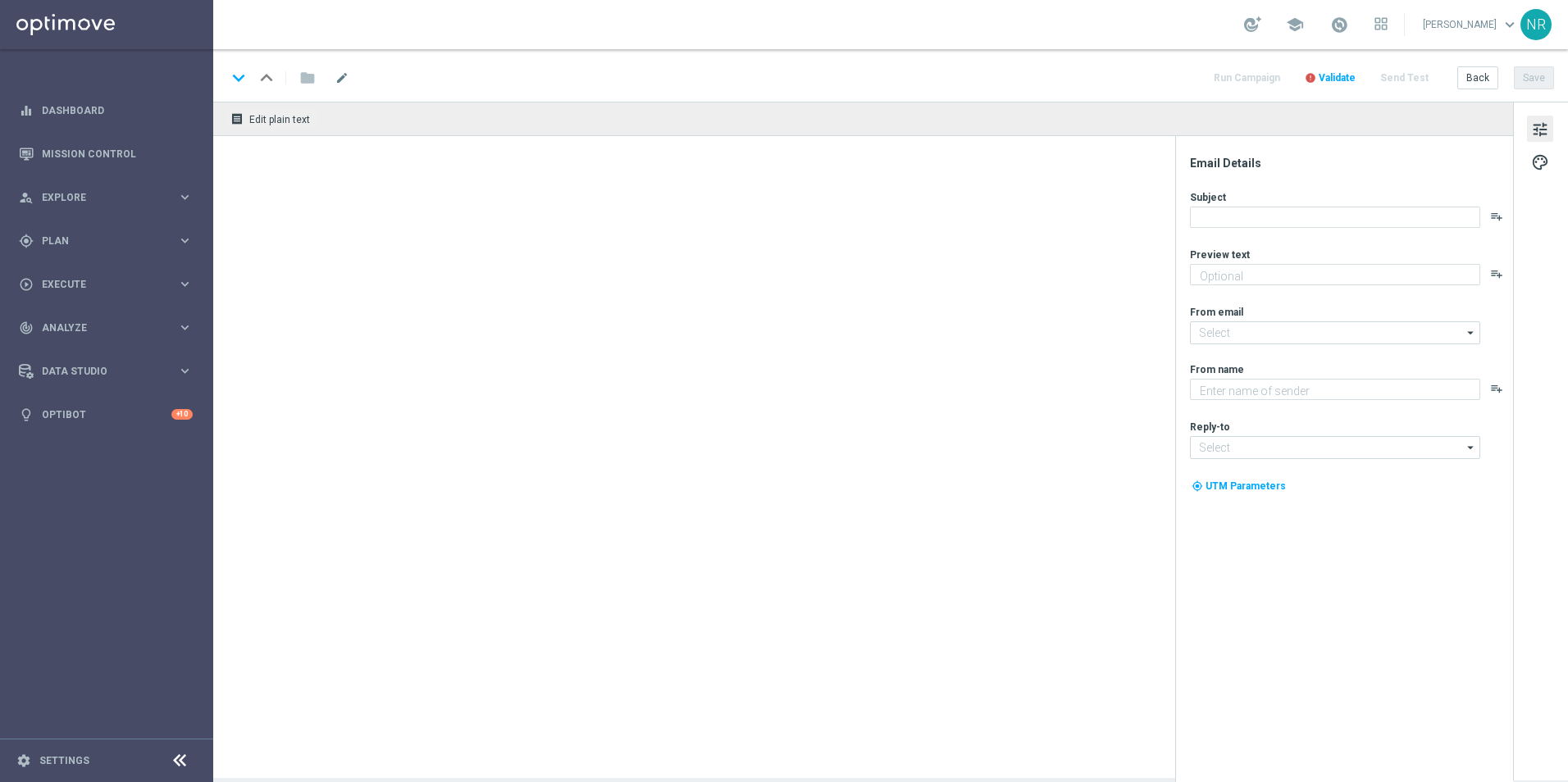
type textarea "Staples"
type input "[EMAIL_ADDRESS][DOMAIN_NAME]"
type textarea "Pick up shopping where you left off."
type input "staples@connected.staples.com"
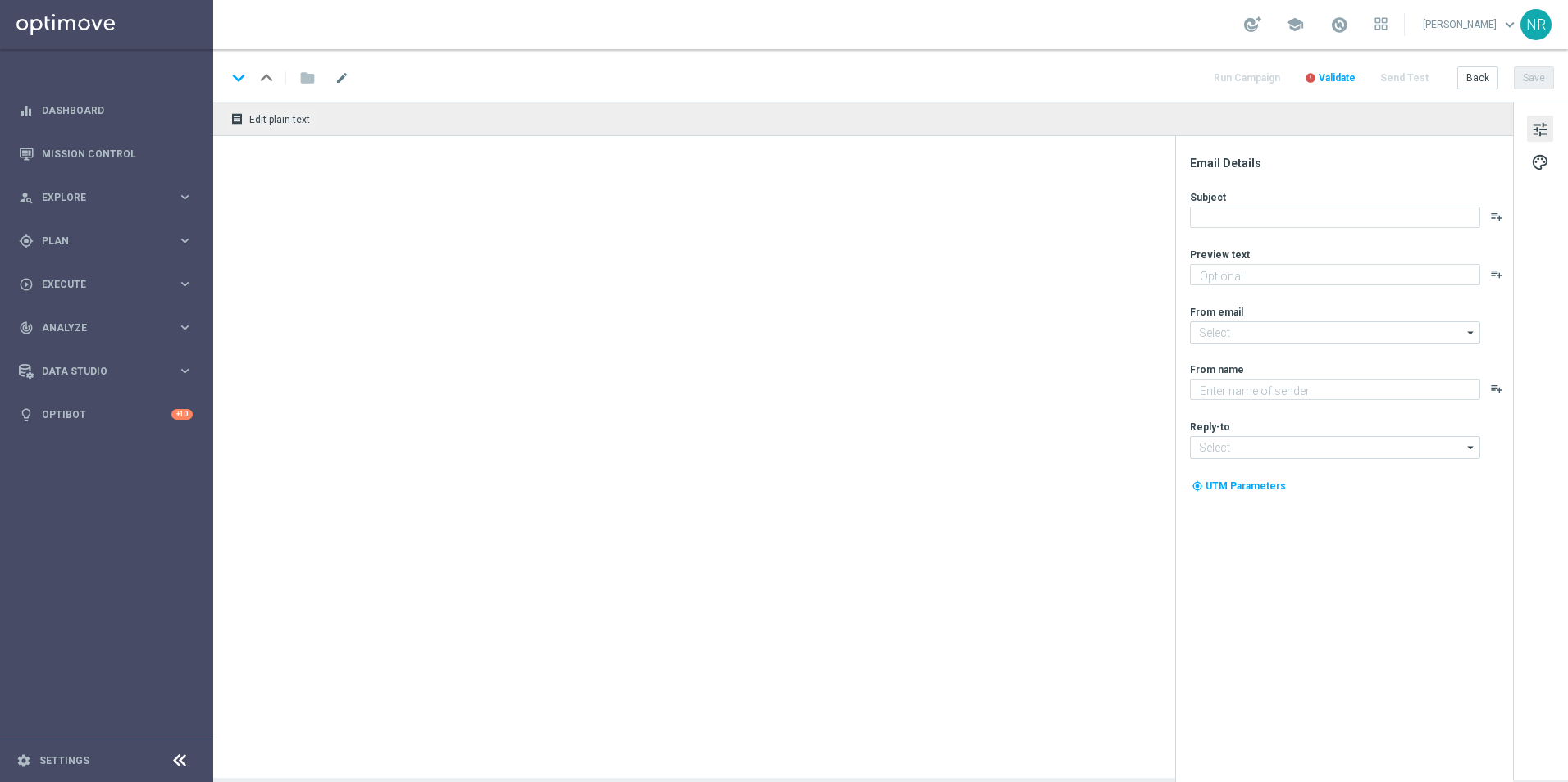
type textarea "Staples"
type input "info@staples.com"
